Goal: Task Accomplishment & Management: Use online tool/utility

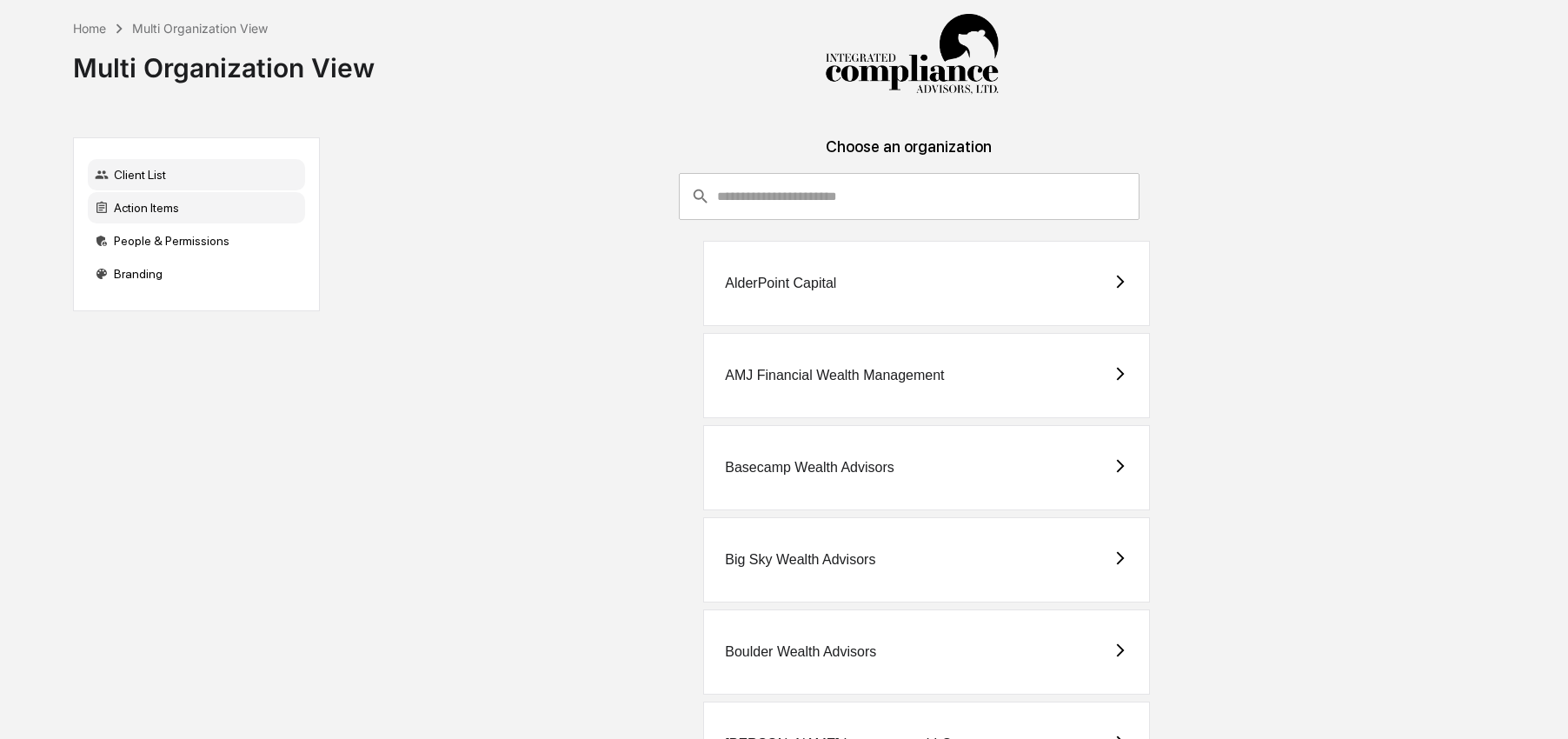
click at [117, 200] on div "Action Items" at bounding box center [196, 207] width 217 height 31
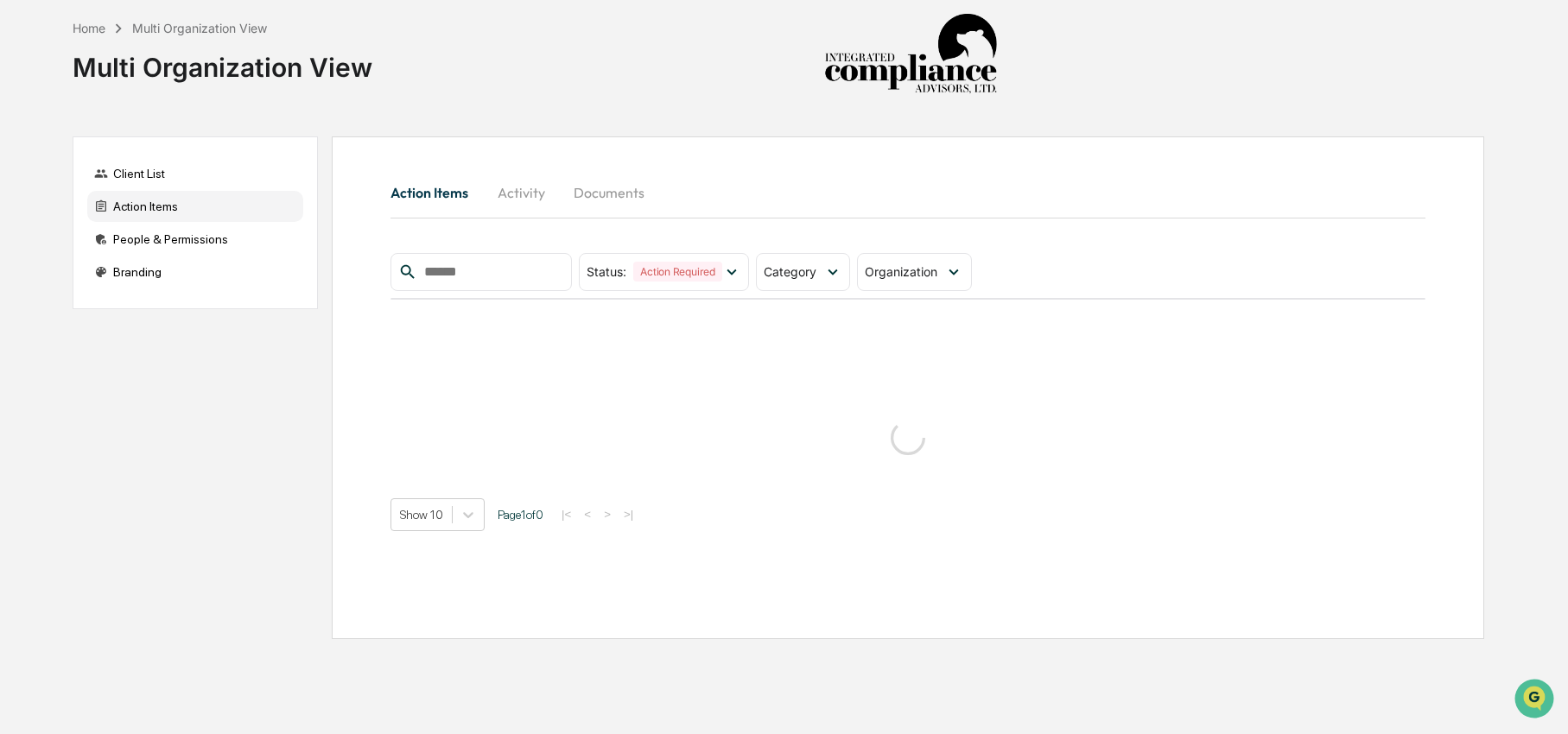
click at [212, 217] on div "Action Items" at bounding box center [195, 206] width 216 height 31
click at [773, 274] on span "Category" at bounding box center [790, 271] width 53 height 15
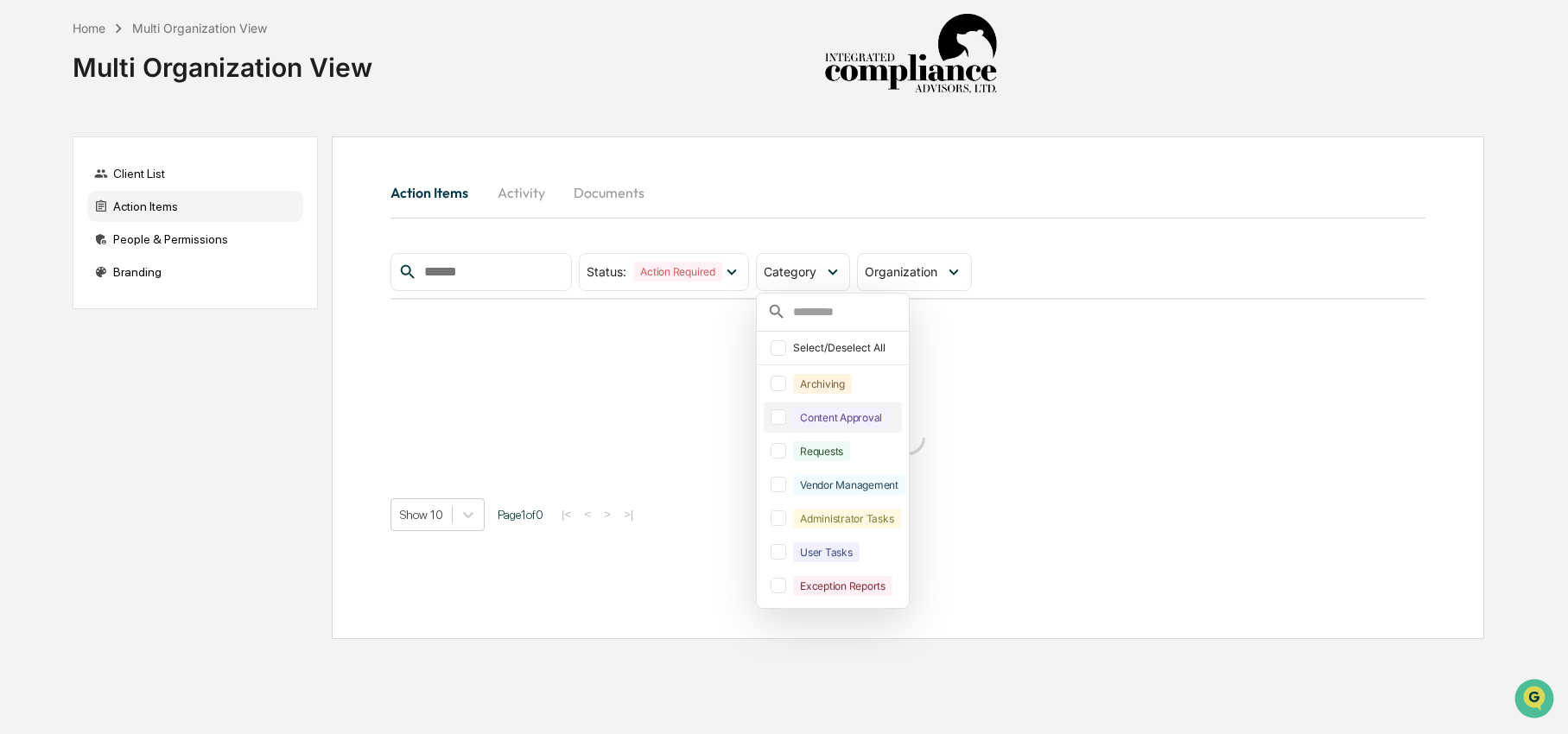
click at [803, 422] on div "Content Approval" at bounding box center [841, 417] width 96 height 20
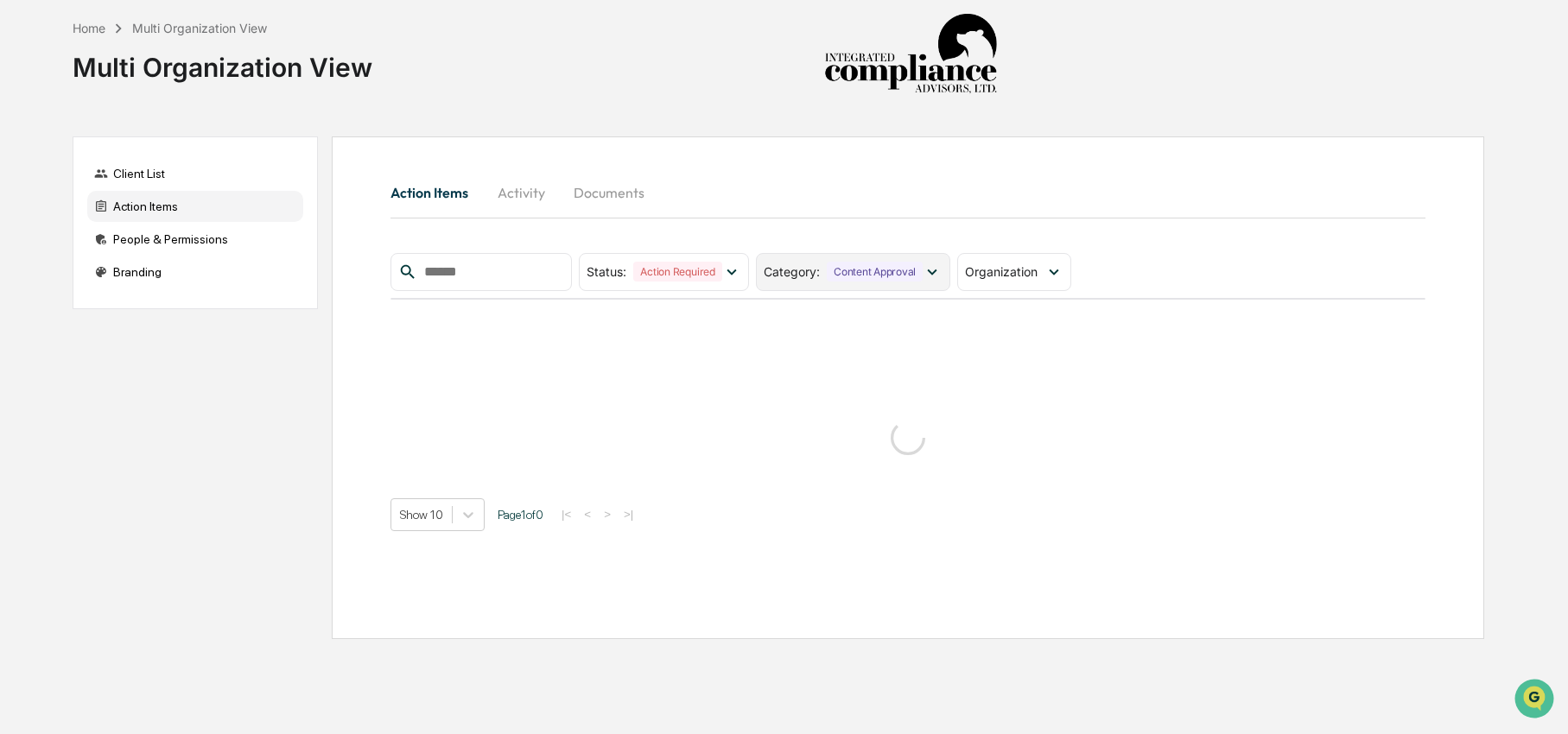
click at [872, 282] on div "Category : Content Approval" at bounding box center [852, 271] width 194 height 38
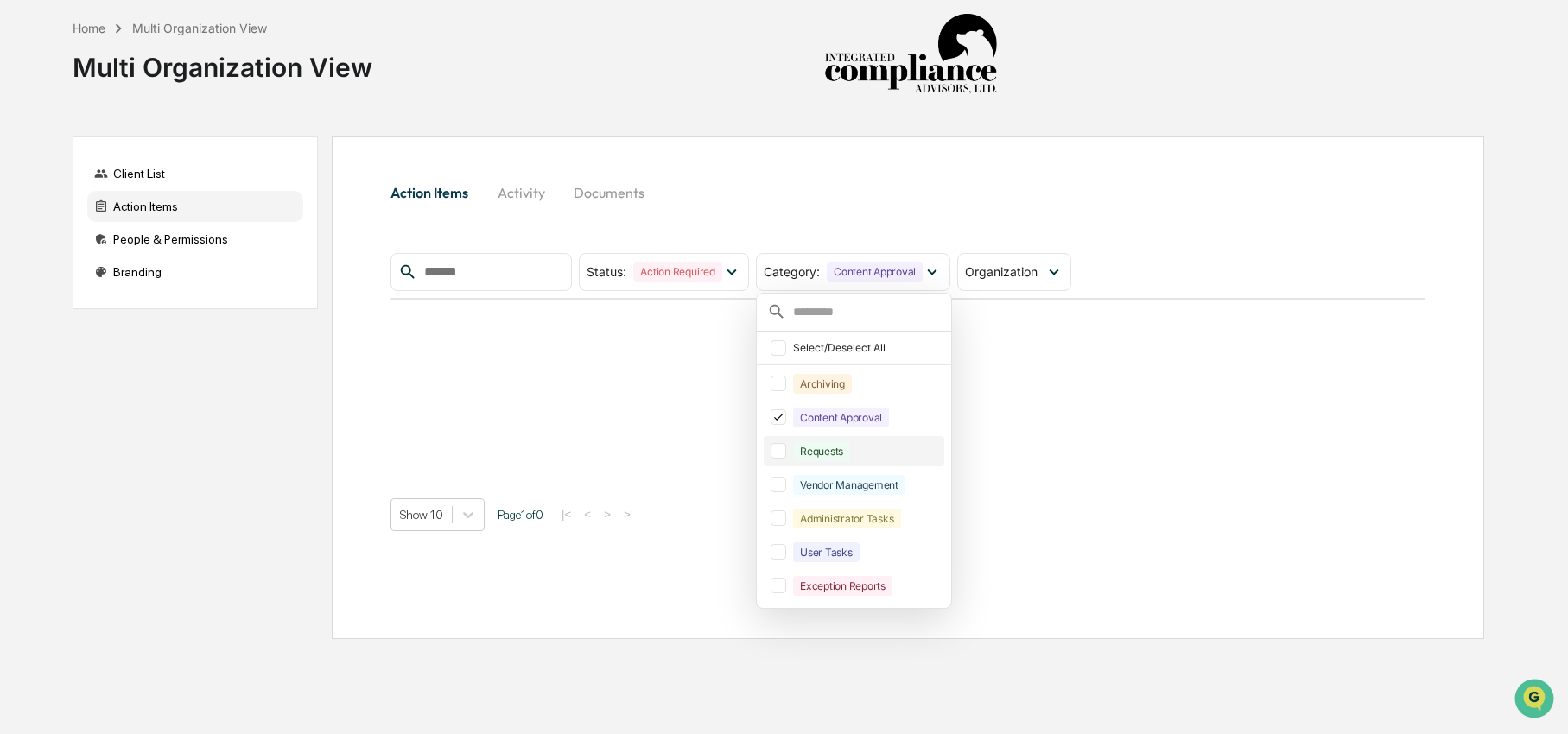
click at [877, 446] on div "Requests" at bounding box center [866, 451] width 147 height 20
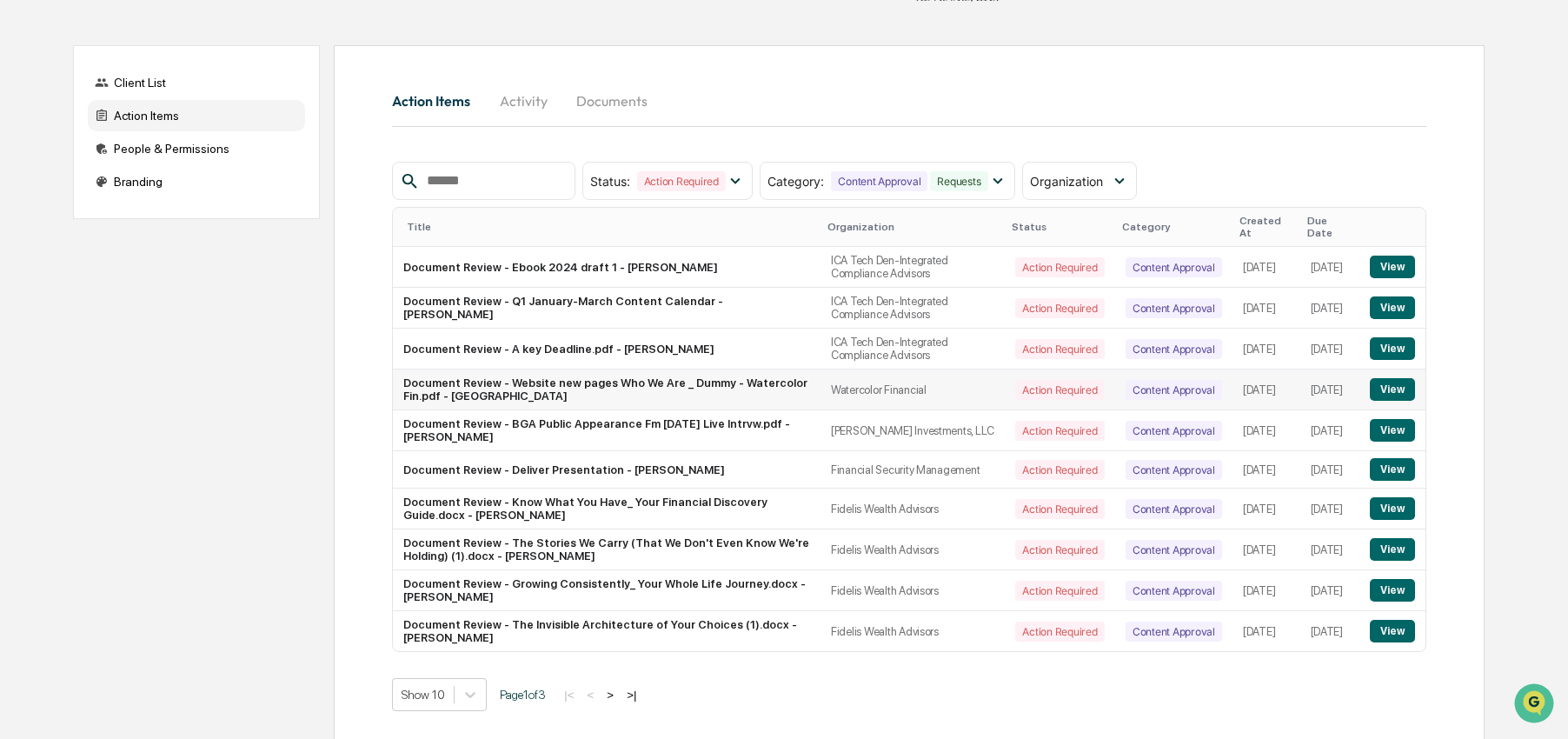
scroll to position [109, 0]
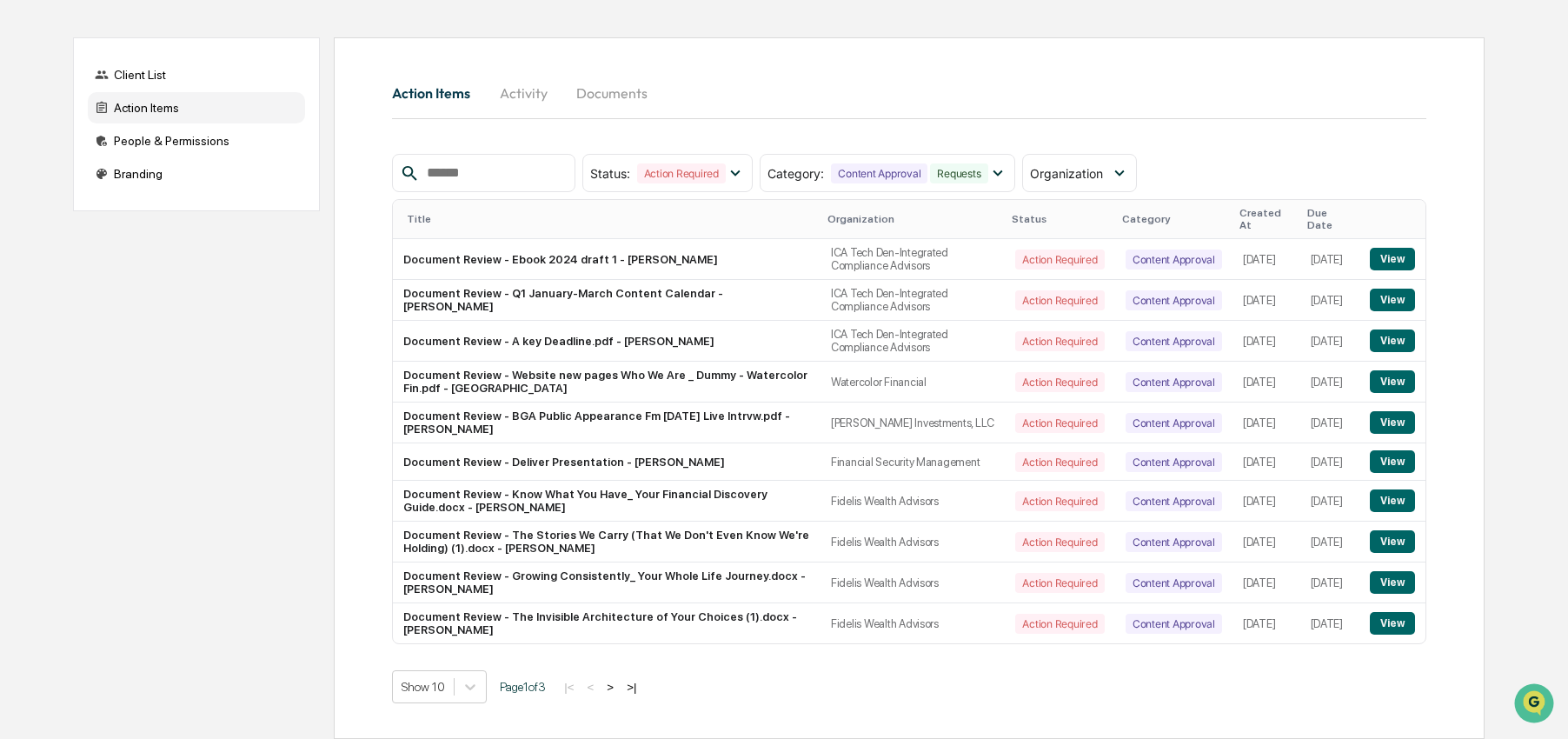
click at [619, 690] on button ">" at bounding box center [610, 687] width 18 height 15
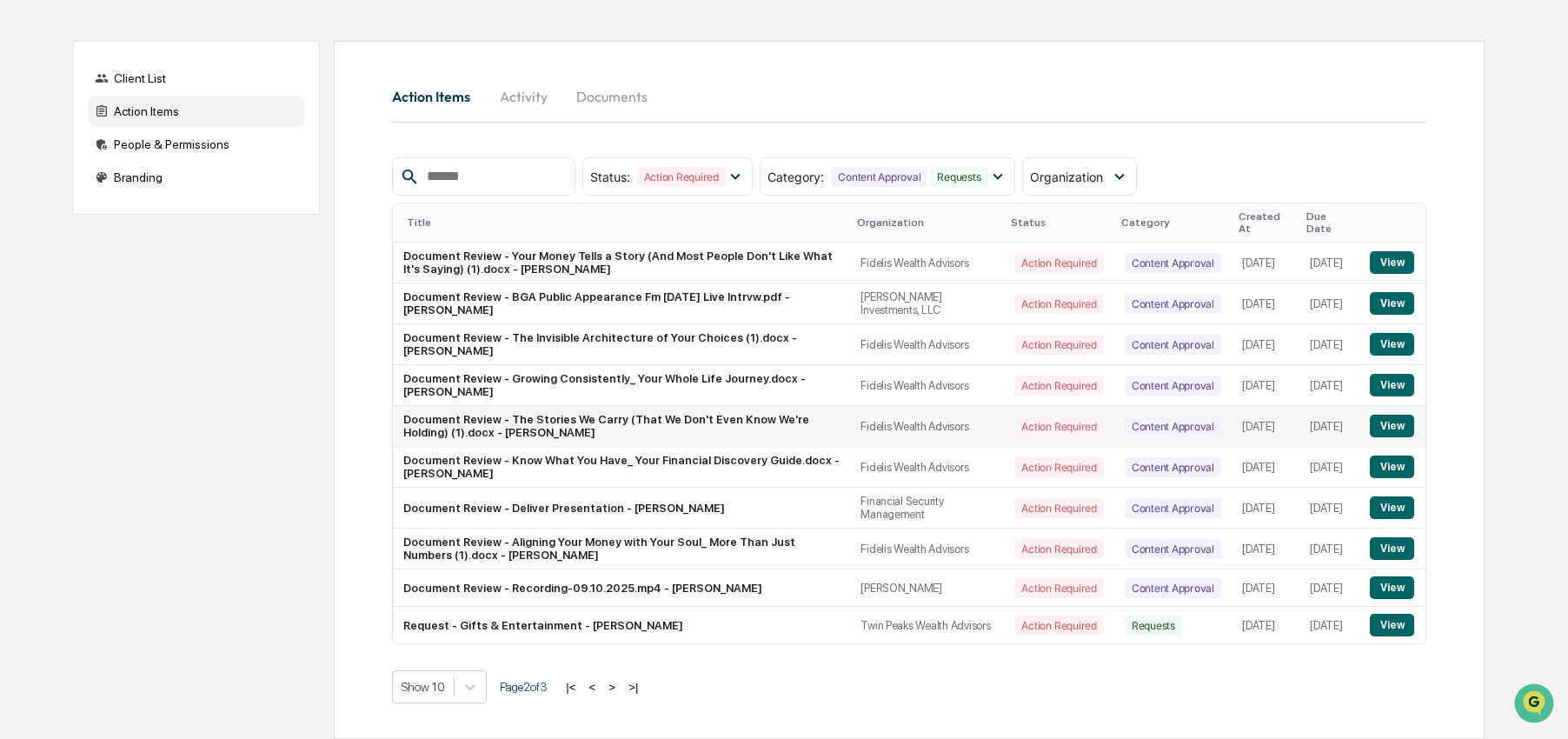
scroll to position [109, 0]
click at [1397, 584] on button "View" at bounding box center [1391, 588] width 44 height 23
